Goal: Task Accomplishment & Management: Complete application form

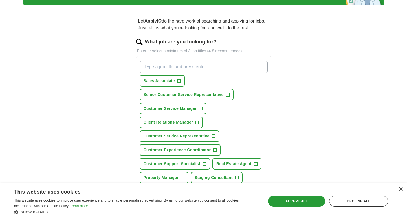
scroll to position [81, 0]
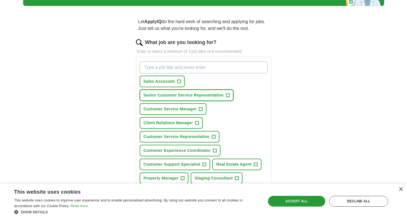
click at [227, 93] on span "+" at bounding box center [227, 95] width 3 height 5
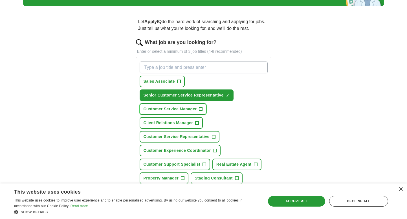
click at [202, 107] on span "+" at bounding box center [200, 109] width 3 height 5
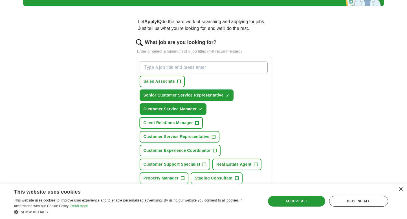
click at [197, 121] on span "+" at bounding box center [197, 123] width 3 height 5
click at [214, 135] on span "+" at bounding box center [213, 137] width 3 height 5
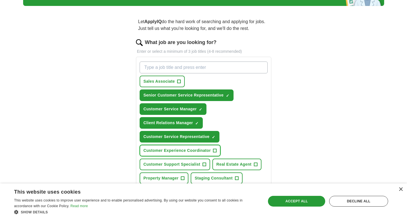
click at [216, 149] on span "+" at bounding box center [214, 151] width 3 height 5
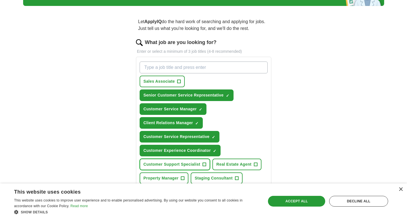
click at [204, 162] on span "+" at bounding box center [204, 164] width 3 height 5
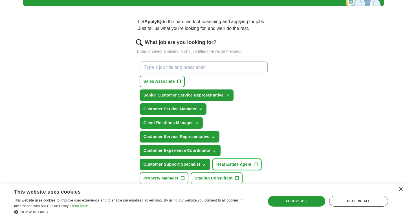
click at [257, 162] on span "+" at bounding box center [255, 164] width 3 height 5
click at [239, 173] on button "Staging Consultant +" at bounding box center [217, 179] width 52 height 12
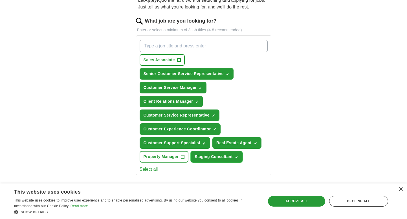
scroll to position [103, 0]
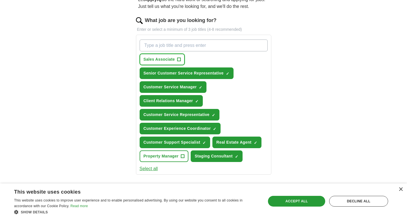
click at [176, 54] on button "Sales Associate +" at bounding box center [162, 60] width 45 height 12
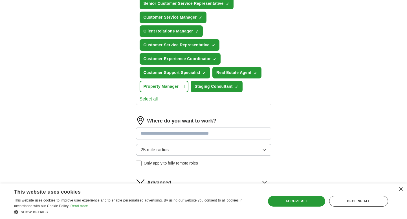
scroll to position [175, 0]
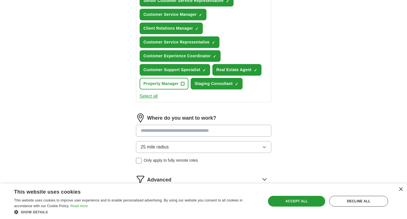
click at [180, 125] on input at bounding box center [204, 131] width 136 height 12
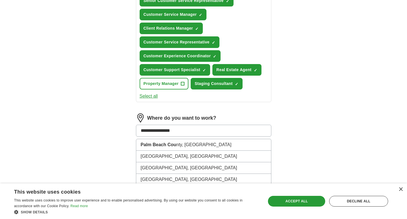
type input "**********"
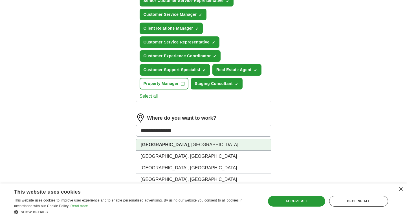
click at [178, 142] on strong "[GEOGRAPHIC_DATA]" at bounding box center [165, 144] width 48 height 5
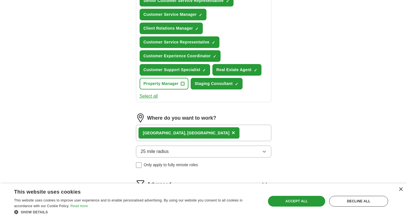
click at [208, 125] on div "[GEOGRAPHIC_DATA] , [GEOGRAPHIC_DATA] ×" at bounding box center [204, 133] width 136 height 16
click at [206, 125] on div "[GEOGRAPHIC_DATA] , [GEOGRAPHIC_DATA] ×" at bounding box center [204, 133] width 136 height 16
click at [209, 125] on div "[GEOGRAPHIC_DATA] , [GEOGRAPHIC_DATA] ×" at bounding box center [204, 133] width 136 height 16
click at [200, 125] on div "[GEOGRAPHIC_DATA] , [GEOGRAPHIC_DATA] ×" at bounding box center [204, 133] width 136 height 16
click at [204, 125] on div "[GEOGRAPHIC_DATA] , [GEOGRAPHIC_DATA] ×" at bounding box center [204, 133] width 136 height 16
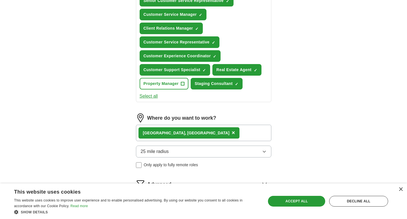
click at [256, 179] on div "Advanced" at bounding box center [209, 183] width 124 height 9
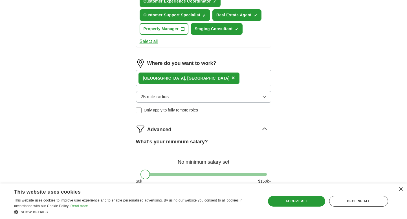
scroll to position [236, 0]
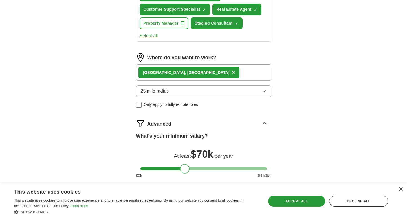
drag, startPoint x: 146, startPoint y: 125, endPoint x: 186, endPoint y: 127, distance: 40.1
click at [186, 164] on div at bounding box center [185, 169] width 10 height 10
click at [199, 64] on div "[GEOGRAPHIC_DATA] , [GEOGRAPHIC_DATA] ×" at bounding box center [204, 72] width 136 height 16
click at [204, 64] on div "[GEOGRAPHIC_DATA] , [GEOGRAPHIC_DATA] ×" at bounding box center [204, 72] width 136 height 16
click at [203, 64] on div "[GEOGRAPHIC_DATA] , [GEOGRAPHIC_DATA] ×" at bounding box center [204, 72] width 136 height 16
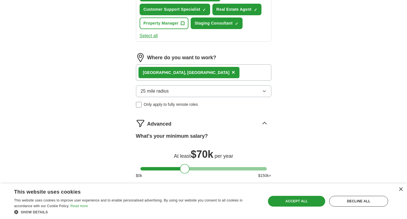
click at [232, 69] on span "×" at bounding box center [233, 72] width 3 height 6
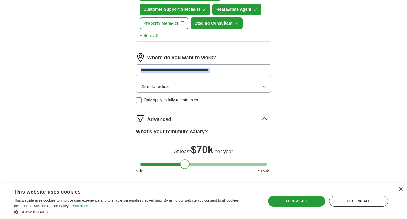
click at [186, 64] on input at bounding box center [204, 70] width 136 height 12
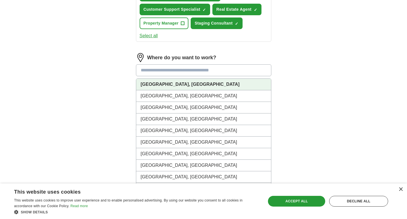
click at [192, 79] on li "[GEOGRAPHIC_DATA], [GEOGRAPHIC_DATA]" at bounding box center [203, 85] width 135 height 12
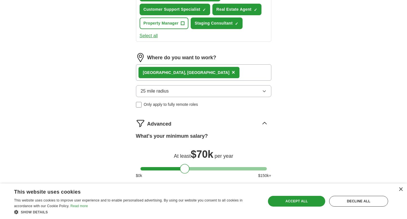
click at [209, 64] on div "[GEOGRAPHIC_DATA], [GEOGRAPHIC_DATA] ×" at bounding box center [204, 72] width 136 height 16
click at [318, 64] on div "ApplyIQ Let ApplyIQ do the hard work of searching and applying for jobs. Just t…" at bounding box center [203, 24] width 361 height 400
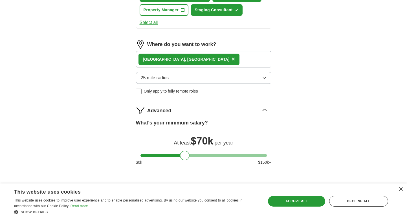
scroll to position [255, 0]
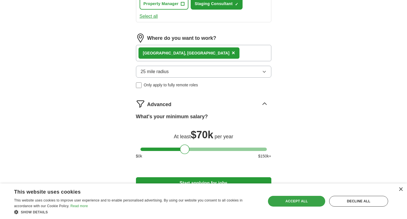
click at [301, 200] on div "Accept all" at bounding box center [296, 201] width 57 height 11
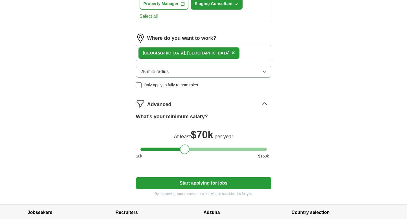
click at [200, 66] on button "25 mile radius" at bounding box center [204, 72] width 136 height 12
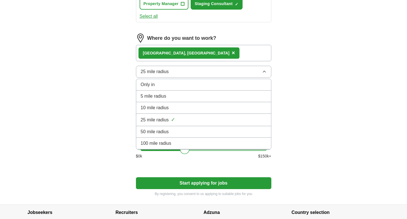
click at [200, 66] on button "25 mile radius" at bounding box center [204, 72] width 136 height 12
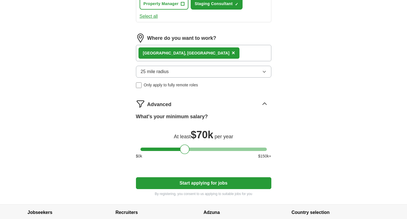
click at [211, 45] on div "[GEOGRAPHIC_DATA], [GEOGRAPHIC_DATA] ×" at bounding box center [204, 53] width 136 height 16
click at [193, 66] on button "25 mile radius" at bounding box center [204, 72] width 136 height 12
click at [204, 45] on div "[GEOGRAPHIC_DATA], [GEOGRAPHIC_DATA] ×" at bounding box center [204, 53] width 136 height 16
click at [201, 66] on div "25 mile radius Only apply to fully remote roles" at bounding box center [204, 77] width 136 height 22
click at [201, 66] on button "25 mile radius" at bounding box center [204, 72] width 136 height 12
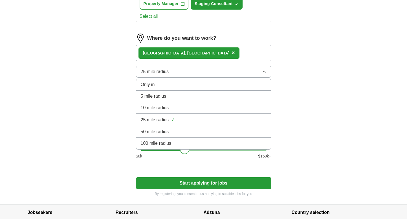
click at [182, 104] on div "10 mile radius" at bounding box center [204, 107] width 126 height 7
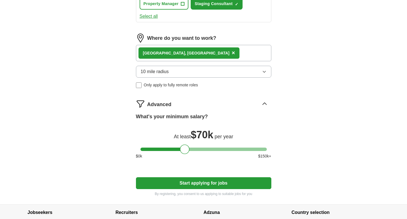
click at [209, 45] on div "[GEOGRAPHIC_DATA], [GEOGRAPHIC_DATA] ×" at bounding box center [204, 53] width 136 height 16
click at [208, 45] on div "[GEOGRAPHIC_DATA], [GEOGRAPHIC_DATA] ×" at bounding box center [204, 53] width 136 height 16
click at [232, 50] on span "×" at bounding box center [233, 53] width 3 height 6
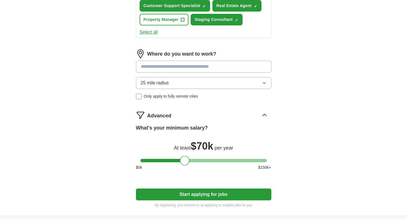
scroll to position [237, 0]
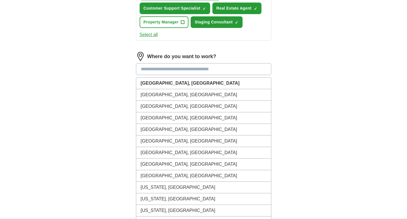
click at [214, 63] on input at bounding box center [204, 69] width 136 height 12
type input "**********"
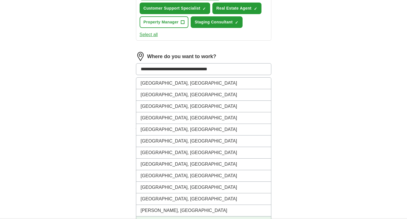
click at [192, 217] on li "[PERSON_NAME], [GEOGRAPHIC_DATA]" at bounding box center [203, 223] width 135 height 12
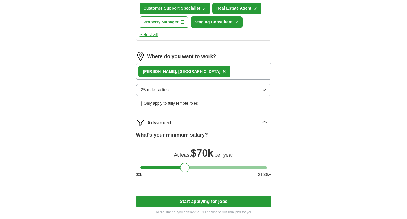
click at [189, 63] on div "[PERSON_NAME], [GEOGRAPHIC_DATA] ×" at bounding box center [204, 71] width 136 height 16
click at [223, 68] on span "×" at bounding box center [224, 71] width 3 height 6
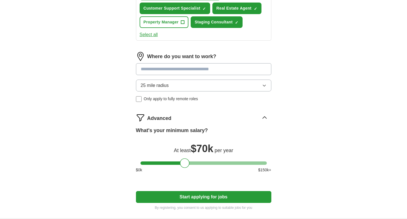
click at [172, 63] on input at bounding box center [204, 69] width 136 height 12
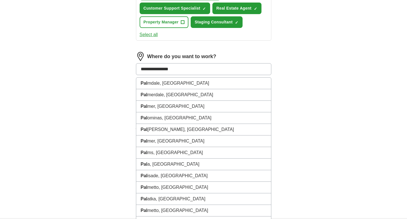
type input "**********"
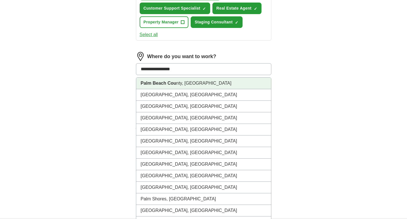
click at [170, 81] on strong "Palm Beach Cou" at bounding box center [159, 83] width 36 height 5
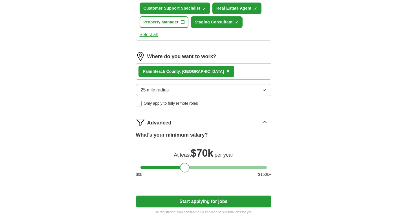
click at [244, 196] on button "Start applying for jobs" at bounding box center [204, 202] width 136 height 12
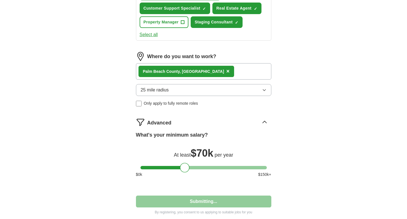
select select "**"
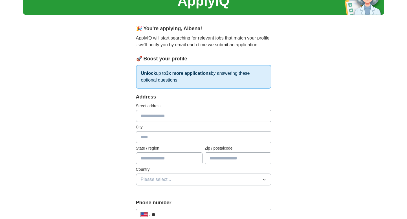
scroll to position [73, 0]
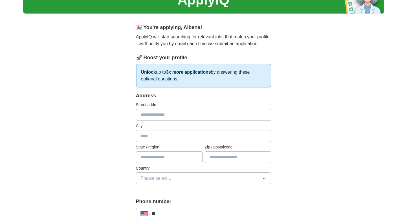
click at [209, 109] on input "text" at bounding box center [204, 115] width 136 height 12
type input "**********"
type input "*******"
type input "********"
type input "**********"
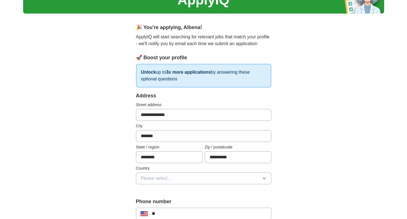
drag, startPoint x: 168, startPoint y: 117, endPoint x: 124, endPoint y: 114, distance: 43.5
type input "**"
click at [265, 176] on icon "button" at bounding box center [264, 178] width 5 height 5
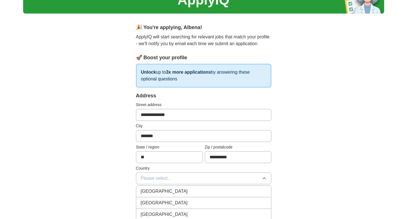
click at [256, 200] on div "[GEOGRAPHIC_DATA]" at bounding box center [204, 203] width 126 height 7
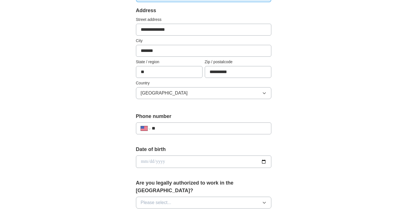
scroll to position [168, 0]
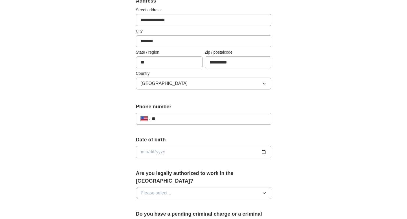
click at [223, 115] on input "**" at bounding box center [209, 118] width 115 height 7
type input "**********"
click at [263, 146] on input "date" at bounding box center [204, 152] width 136 height 12
type input "**********"
click at [315, 143] on div "**********" at bounding box center [203, 149] width 361 height 514
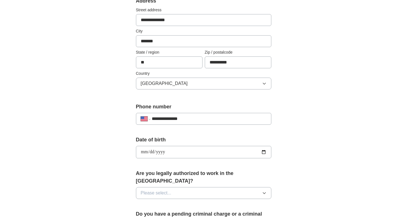
click at [221, 187] on button "Please select..." at bounding box center [204, 193] width 136 height 12
click at [198, 203] on div "Yes" at bounding box center [204, 206] width 126 height 7
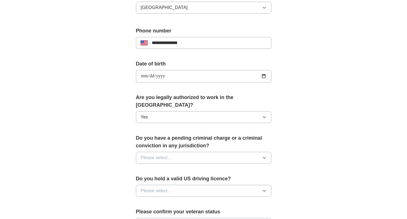
scroll to position [247, 0]
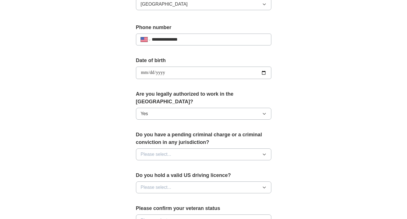
click at [191, 149] on button "Please select..." at bounding box center [204, 155] width 136 height 12
click at [187, 176] on div "No" at bounding box center [204, 179] width 126 height 7
click at [188, 182] on button "Please select..." at bounding box center [204, 188] width 136 height 12
click at [185, 197] on div "Yes" at bounding box center [204, 200] width 126 height 7
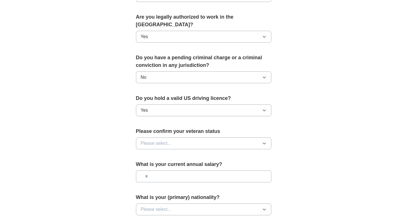
scroll to position [326, 0]
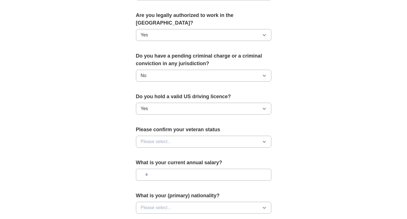
click at [184, 136] on button "Please select..." at bounding box center [204, 142] width 136 height 12
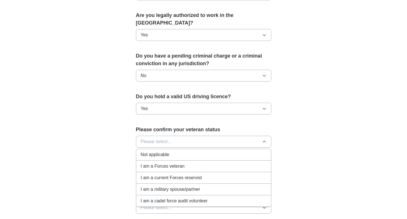
click at [181, 151] on div "Not applicable" at bounding box center [204, 154] width 126 height 7
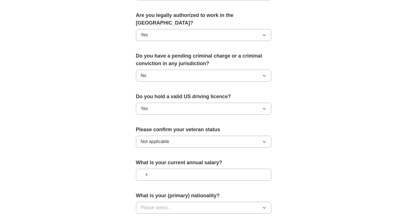
click at [194, 169] on input "text" at bounding box center [204, 175] width 136 height 12
type input "********"
click at [183, 202] on button "Please select..." at bounding box center [204, 208] width 136 height 12
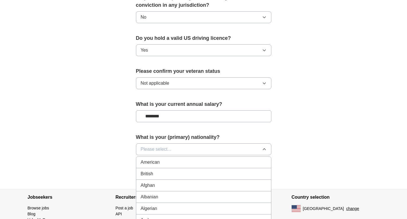
scroll to position [385, 0]
click at [153, 146] on span "Please select..." at bounding box center [156, 149] width 31 height 7
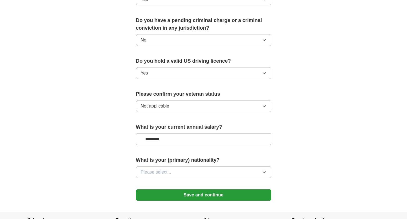
click at [154, 169] on span "Please select..." at bounding box center [156, 172] width 31 height 7
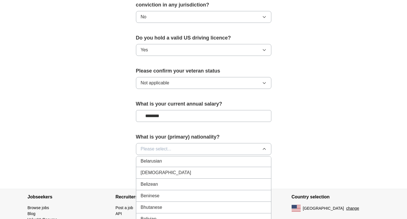
scroll to position [0, 0]
click at [156, 156] on li "American" at bounding box center [203, 162] width 135 height 12
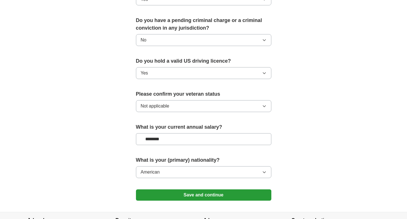
click at [217, 189] on button "Save and continue" at bounding box center [204, 194] width 136 height 11
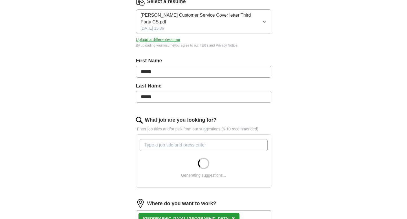
scroll to position [123, 0]
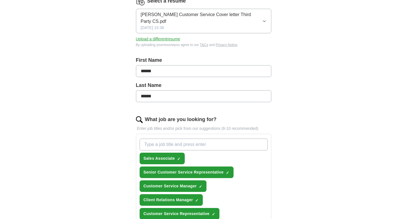
click at [235, 139] on input "What job are you looking for?" at bounding box center [204, 145] width 128 height 12
type input "d"
type input "interior design"
click at [207, 139] on input "What job are you looking for?" at bounding box center [204, 145] width 128 height 12
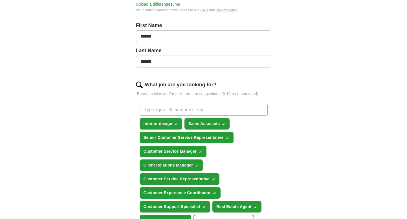
scroll to position [159, 0]
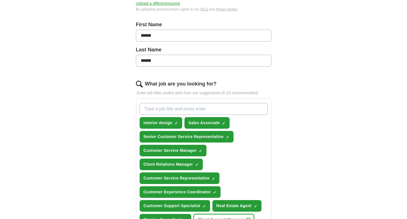
click at [244, 214] on button "Client Support Manager +" at bounding box center [224, 220] width 61 height 12
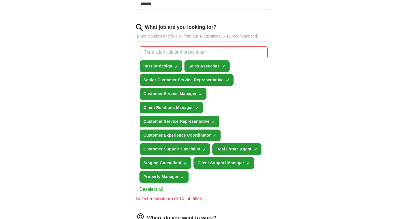
scroll to position [211, 0]
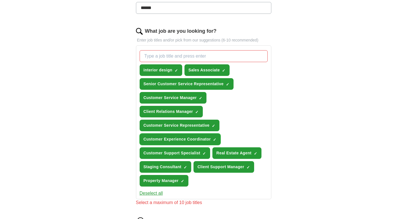
click at [0, 0] on span "×" at bounding box center [0, 0] width 0 height 0
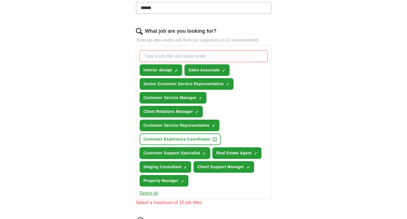
click at [0, 0] on span "×" at bounding box center [0, 0] width 0 height 0
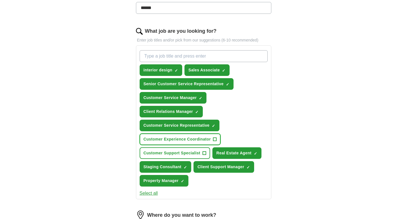
click at [213, 137] on span "+" at bounding box center [214, 139] width 3 height 5
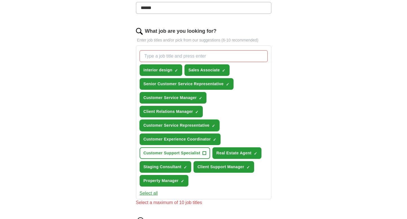
click at [0, 0] on span "×" at bounding box center [0, 0] width 0 height 0
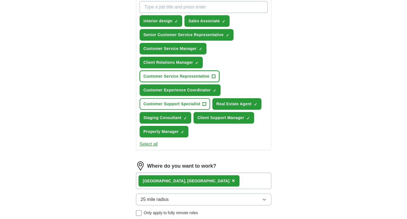
scroll to position [263, 0]
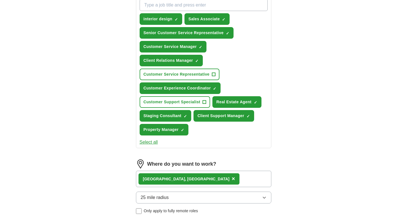
click at [205, 171] on div "[GEOGRAPHIC_DATA], [GEOGRAPHIC_DATA] ×" at bounding box center [204, 179] width 136 height 16
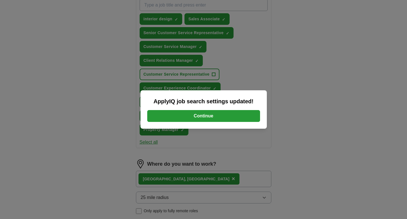
click at [235, 114] on button "Continue" at bounding box center [203, 116] width 113 height 12
